Goal: Understand process/instructions: Learn how to perform a task or action

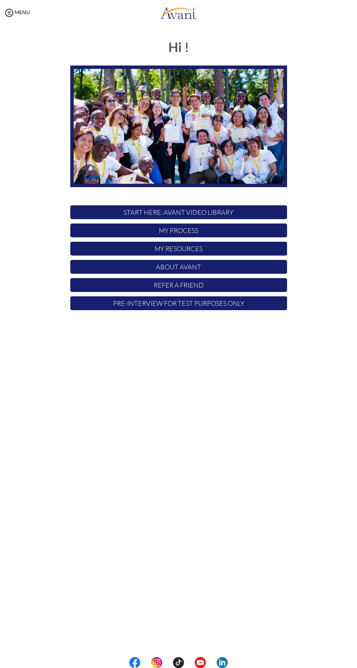
click at [105, 232] on p "My Process" at bounding box center [178, 230] width 216 height 14
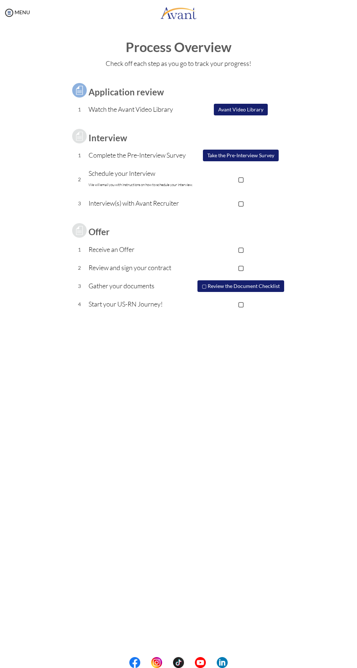
click at [268, 301] on p "▢" at bounding box center [241, 304] width 92 height 10
click at [273, 286] on button "▢ Review the Document Checklist" at bounding box center [240, 286] width 87 height 12
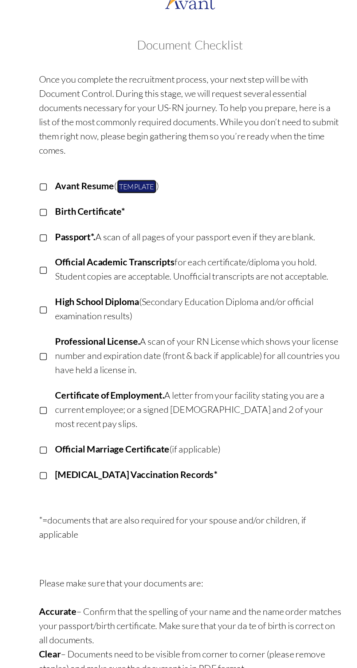
click at [143, 145] on link "Template" at bounding box center [140, 146] width 28 height 10
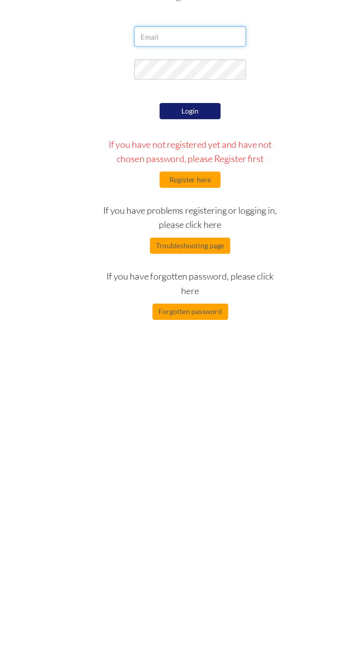
click at [156, 77] on input "email" at bounding box center [178, 75] width 80 height 15
type input "[EMAIL_ADDRESS][DOMAIN_NAME]"
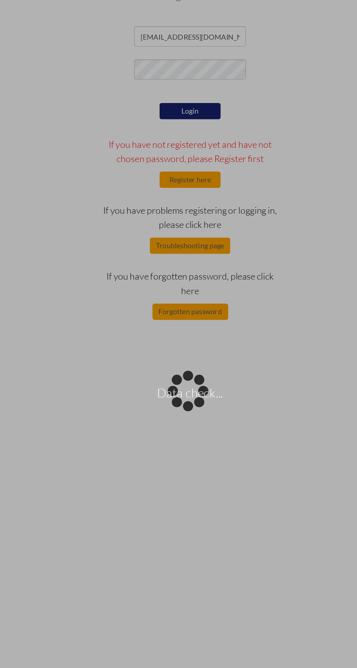
click at [174, 329] on div "Data check..." at bounding box center [178, 334] width 10 height 10
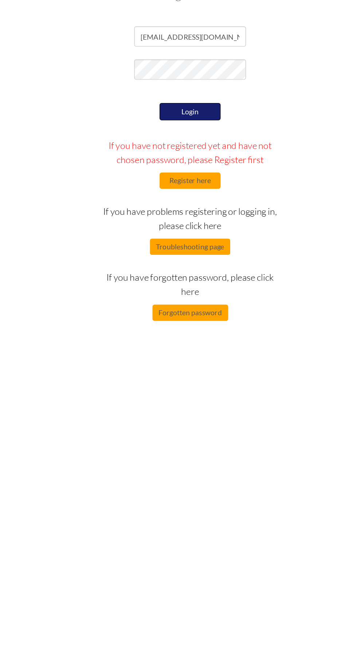
click at [172, 127] on button "Login" at bounding box center [178, 129] width 44 height 12
click at [165, 131] on button "Login" at bounding box center [178, 129] width 44 height 12
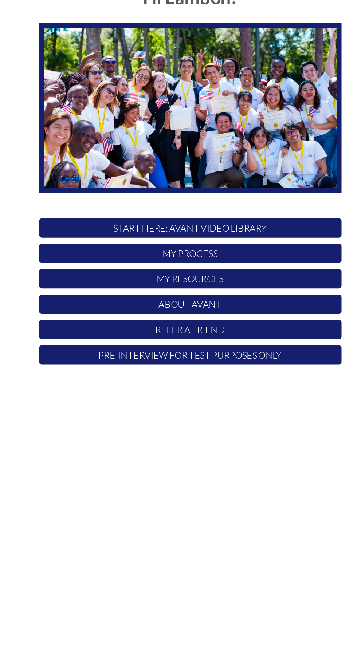
click at [97, 229] on p "My Process" at bounding box center [178, 230] width 216 height 14
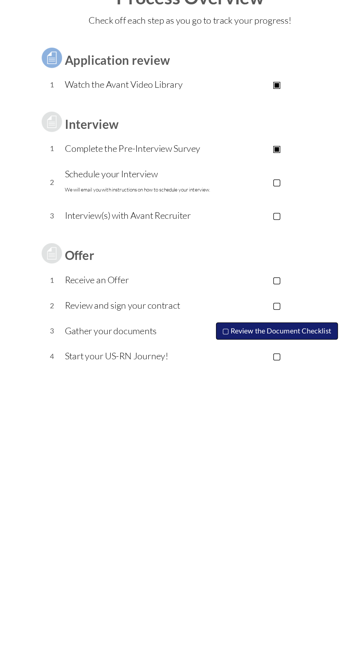
click at [247, 286] on button "▢ Review the Document Checklist" at bounding box center [240, 286] width 87 height 12
